Goal: Information Seeking & Learning: Learn about a topic

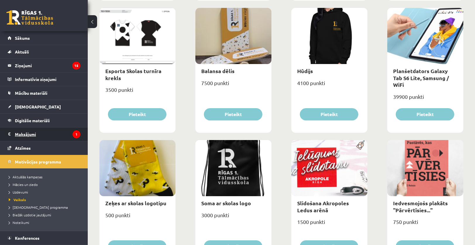
scroll to position [289, 0]
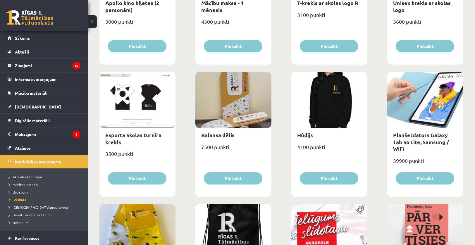
click at [25, 15] on link at bounding box center [29, 17] width 47 height 15
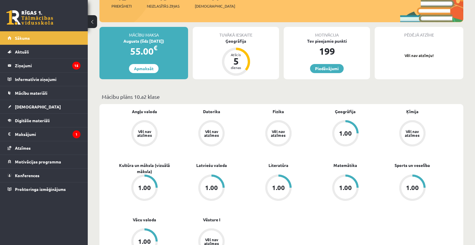
scroll to position [88, 0]
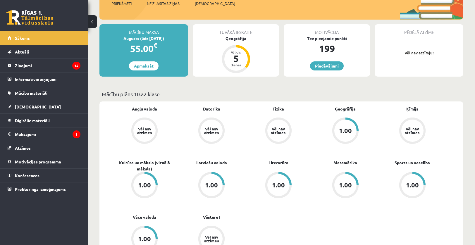
click at [141, 65] on link "Apmaksāt" at bounding box center [144, 65] width 30 height 9
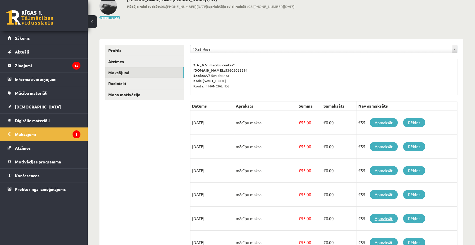
scroll to position [8, 0]
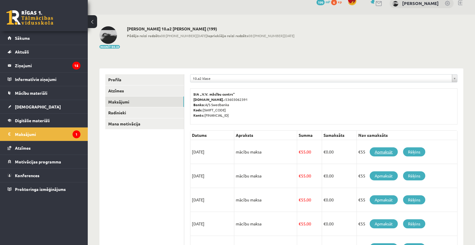
click at [383, 155] on link "Apmaksāt" at bounding box center [383, 151] width 28 height 9
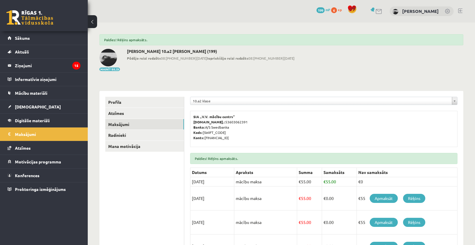
click at [28, 23] on link at bounding box center [29, 17] width 47 height 15
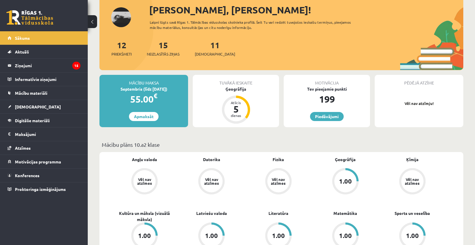
scroll to position [88, 0]
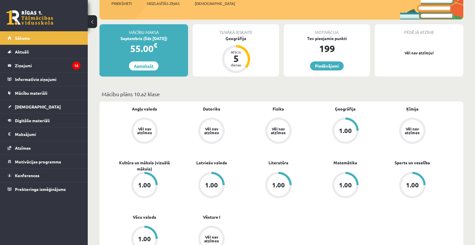
click at [149, 65] on link "Apmaksāt" at bounding box center [144, 65] width 30 height 9
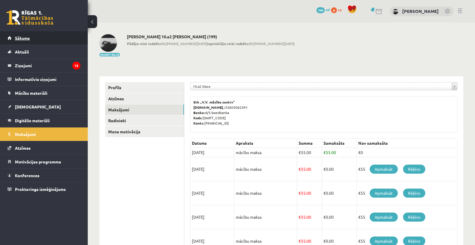
click at [23, 42] on link "Sākums" at bounding box center [44, 37] width 73 height 13
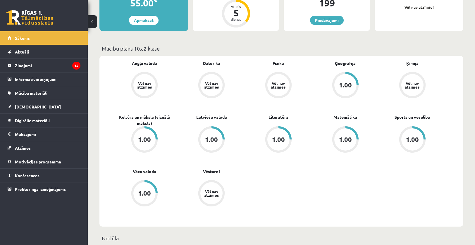
scroll to position [146, 0]
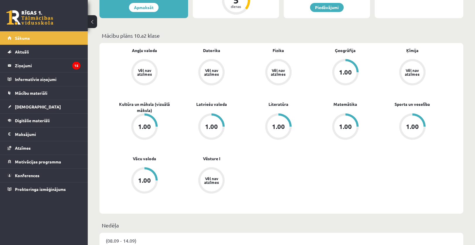
click at [341, 71] on div "1.00" at bounding box center [345, 72] width 13 height 6
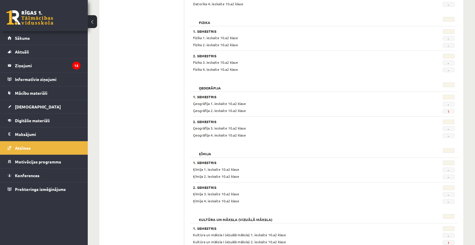
scroll to position [205, 0]
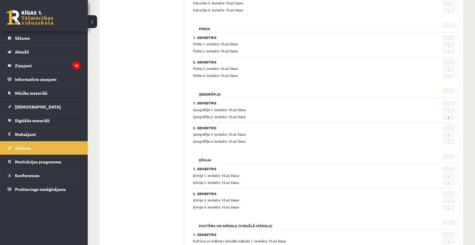
click at [447, 117] on span "1" at bounding box center [449, 117] width 12 height 5
click at [448, 115] on link "1" at bounding box center [448, 117] width 2 height 5
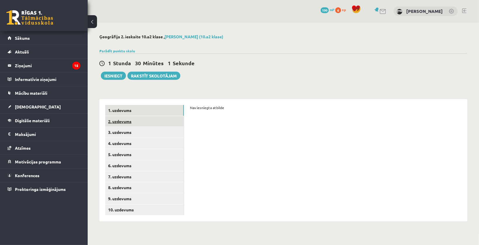
click at [140, 118] on link "2. uzdevums" at bounding box center [144, 121] width 79 height 11
click at [147, 126] on link "2. uzdevums" at bounding box center [144, 121] width 79 height 11
click at [145, 131] on link "3. uzdevums" at bounding box center [144, 132] width 79 height 11
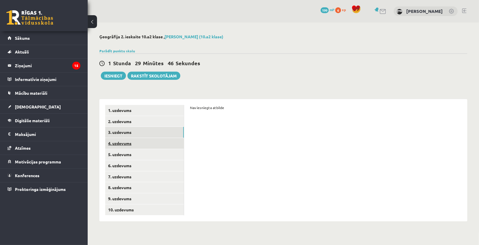
click at [141, 139] on link "4. uzdevums" at bounding box center [144, 143] width 79 height 11
click at [139, 148] on link "4. uzdevums" at bounding box center [144, 143] width 79 height 11
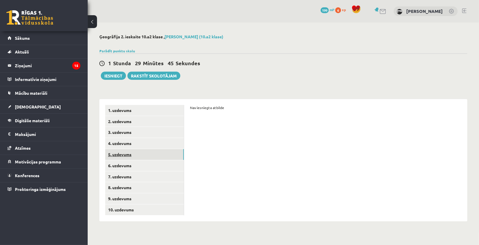
click at [139, 156] on link "5. uzdevums" at bounding box center [144, 154] width 79 height 11
click at [69, 67] on legend "Ziņojumi 15" at bounding box center [47, 65] width 65 height 13
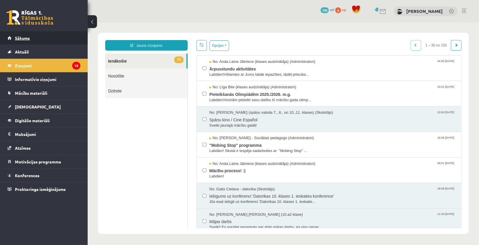
click at [15, 38] on span "Sākums" at bounding box center [22, 37] width 15 height 5
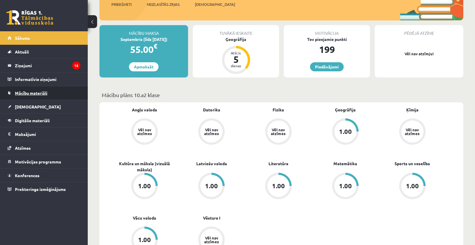
scroll to position [58, 0]
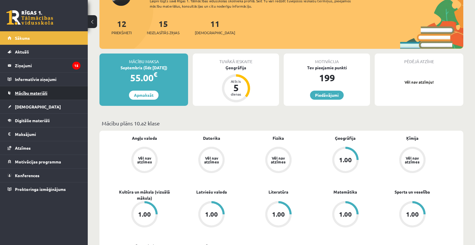
click at [24, 91] on span "Mācību materiāli" at bounding box center [31, 92] width 32 height 5
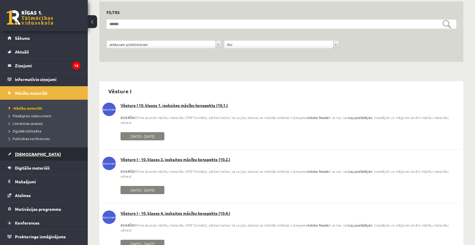
click at [24, 158] on link "[DEMOGRAPHIC_DATA]" at bounding box center [44, 153] width 73 height 13
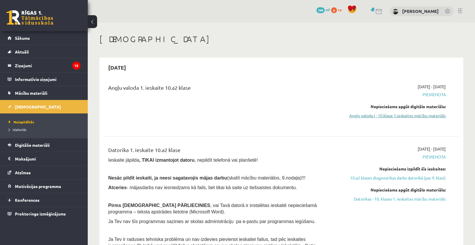
click at [414, 114] on link "Angļu valoda I - 10.klase 1.ieskaites mācību materiāls" at bounding box center [392, 116] width 107 height 6
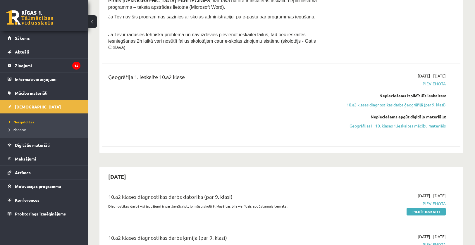
scroll to position [292, 0]
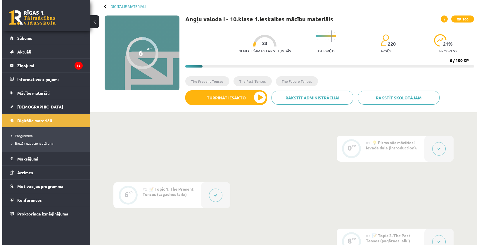
scroll to position [117, 0]
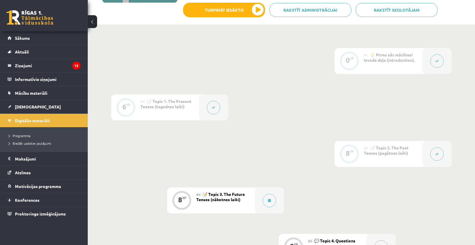
click at [213, 115] on div at bounding box center [213, 107] width 29 height 26
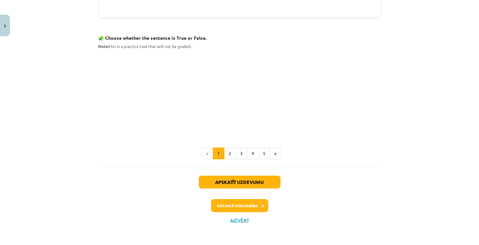
scroll to position [363, 0]
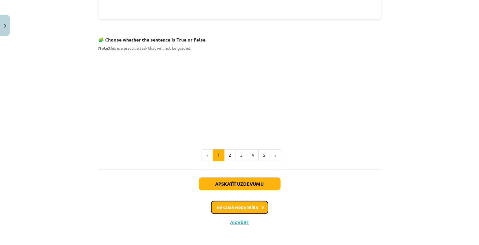
click at [235, 206] on button "Nākamā nodarbība" at bounding box center [239, 207] width 57 height 13
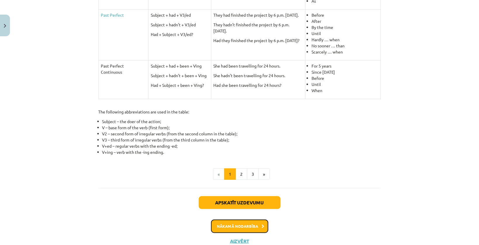
scroll to position [268, 0]
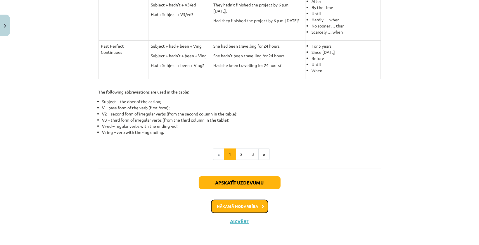
click at [240, 201] on button "Nākamā nodarbība" at bounding box center [239, 206] width 57 height 13
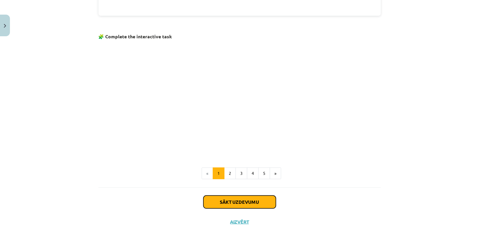
click at [240, 201] on button "Sākt uzdevumu" at bounding box center [239, 202] width 72 height 13
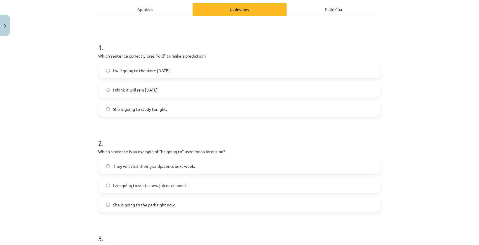
scroll to position [73, 0]
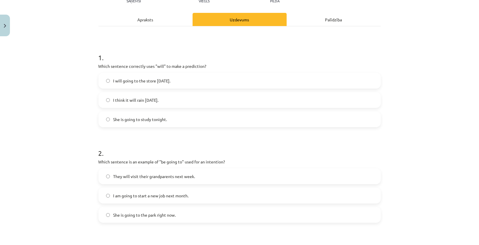
click at [165, 84] on label "I will going to the store tomorrow." at bounding box center [239, 80] width 281 height 15
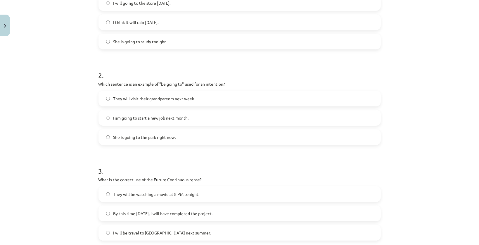
scroll to position [161, 0]
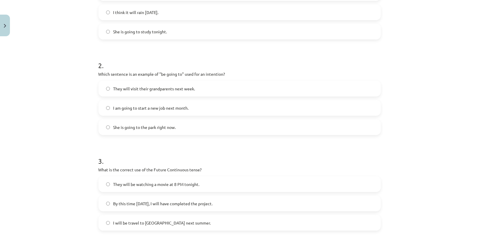
click at [154, 124] on span "She is going to the park right now." at bounding box center [144, 127] width 63 height 6
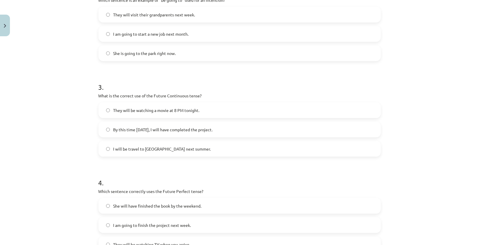
scroll to position [248, 0]
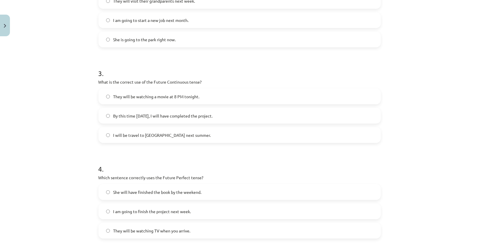
click at [114, 134] on span "I will be travel to Spain next summer." at bounding box center [162, 135] width 98 height 6
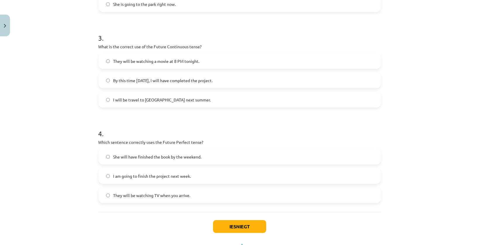
scroll to position [307, 0]
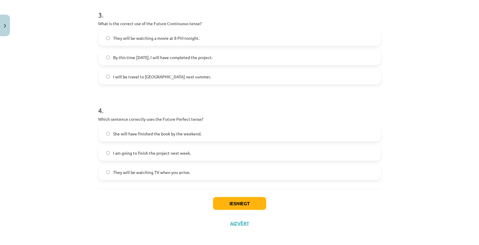
click at [123, 136] on span "She will have finished the book by the weekend." at bounding box center [157, 134] width 88 height 6
click at [235, 208] on button "Iesniegt" at bounding box center [239, 203] width 53 height 13
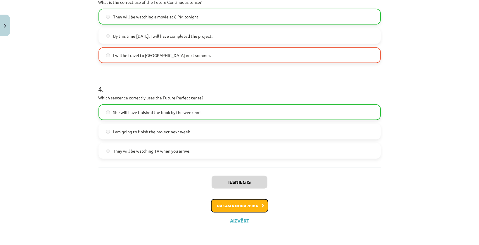
click at [258, 206] on button "Nākamā nodarbība" at bounding box center [239, 205] width 57 height 13
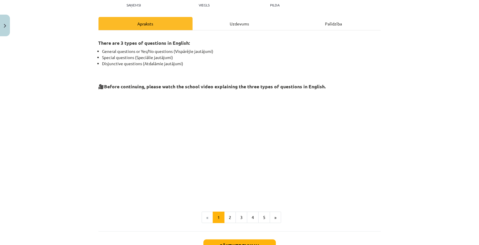
scroll to position [114, 0]
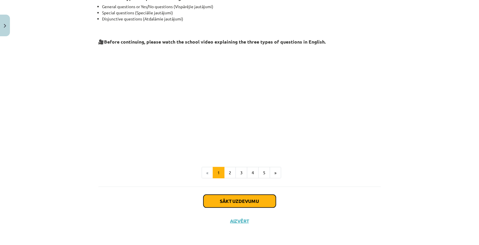
click at [246, 199] on button "Sākt uzdevumu" at bounding box center [239, 201] width 72 height 13
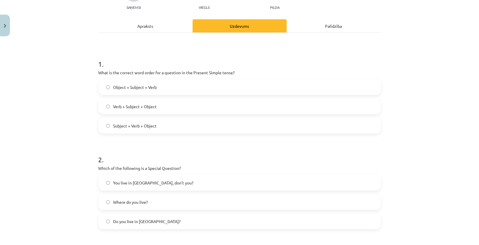
scroll to position [73, 0]
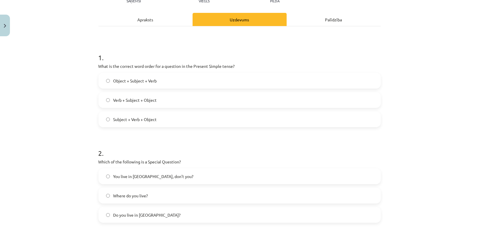
click at [140, 99] on span "Verb + Subject + Object" at bounding box center [135, 100] width 44 height 6
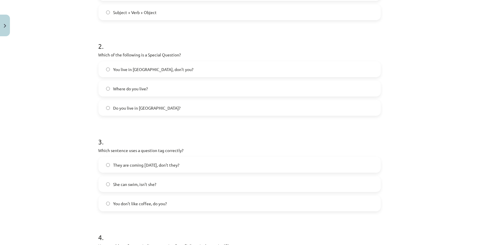
scroll to position [190, 0]
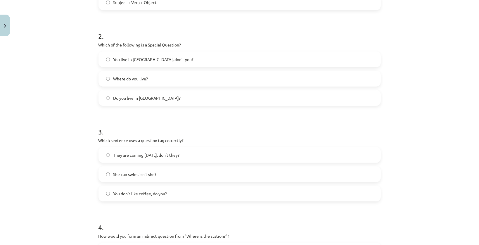
click at [177, 91] on label "Do you live in Riga?" at bounding box center [239, 98] width 281 height 15
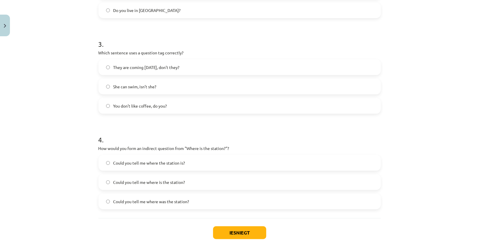
click at [179, 84] on label "She can swim, isn’t she?" at bounding box center [239, 86] width 281 height 15
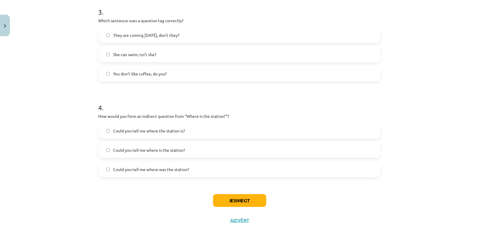
click at [148, 147] on span "Could you tell me where is the station?" at bounding box center [149, 150] width 72 height 6
click at [230, 205] on button "Iesniegt" at bounding box center [239, 200] width 53 height 13
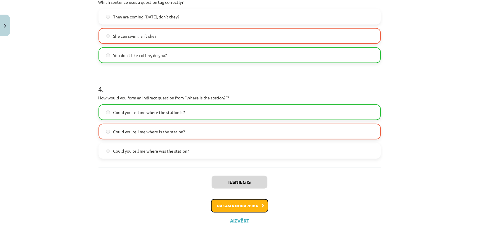
click at [223, 206] on button "Nākamā nodarbība" at bounding box center [239, 205] width 57 height 13
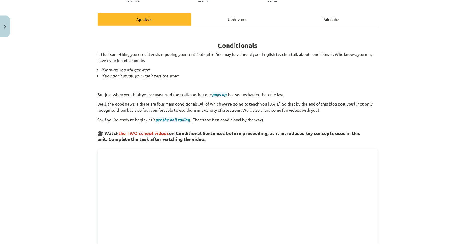
scroll to position [0, 0]
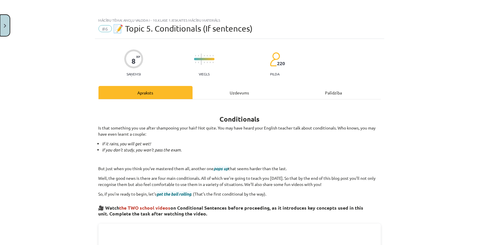
click at [6, 24] on img "Close" at bounding box center [5, 26] width 2 height 4
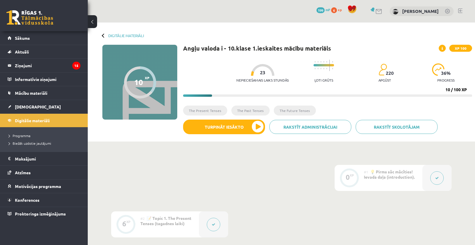
click at [35, 18] on link at bounding box center [29, 17] width 47 height 15
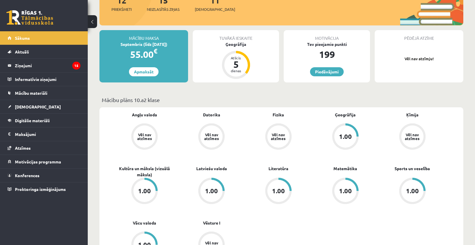
scroll to position [29, 0]
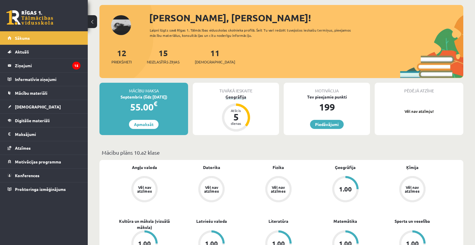
click at [237, 99] on div "Ģeogrāfija" at bounding box center [236, 97] width 86 height 6
